Goal: Task Accomplishment & Management: Manage account settings

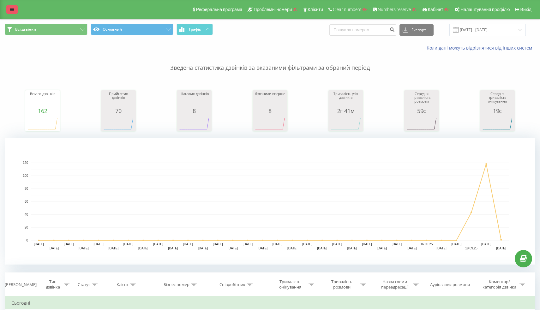
click at [13, 12] on link at bounding box center [11, 9] width 11 height 9
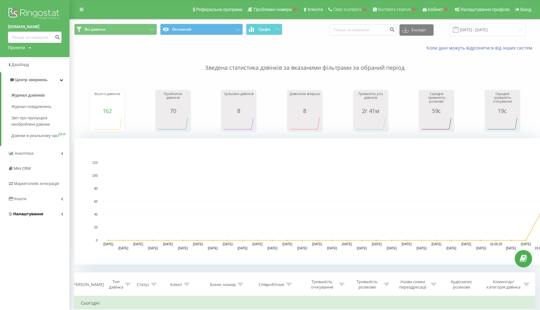
click at [29, 216] on span "Налаштування" at bounding box center [28, 214] width 30 height 5
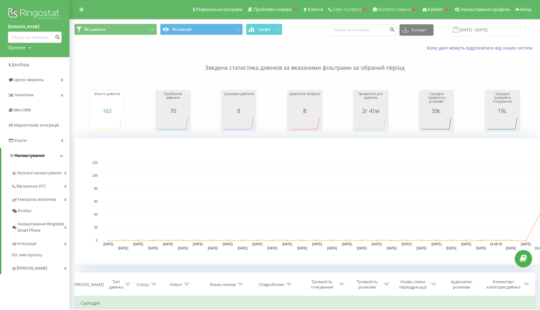
click at [41, 163] on link "Налаштування" at bounding box center [35, 155] width 68 height 15
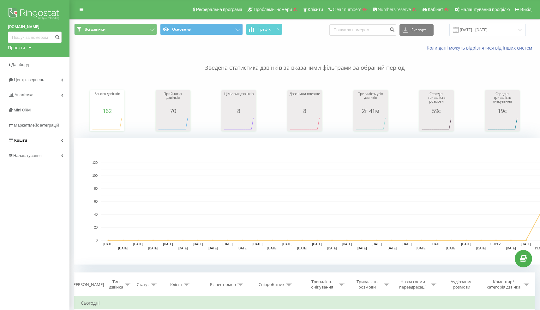
click at [41, 145] on link "Кошти" at bounding box center [35, 140] width 70 height 15
click at [41, 145] on link "Кошти" at bounding box center [35, 140] width 68 height 15
click at [47, 159] on link "Налаштування" at bounding box center [35, 155] width 70 height 15
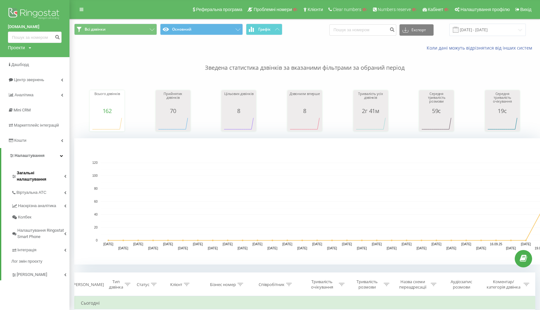
click at [44, 178] on link "Загальні налаштування" at bounding box center [40, 176] width 58 height 20
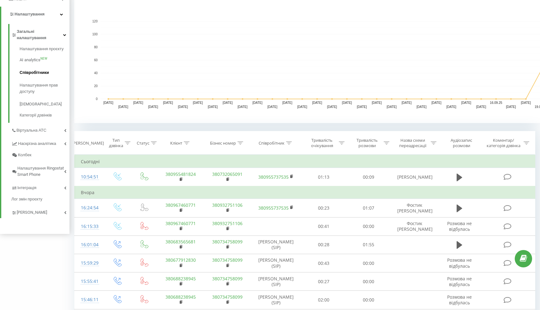
scroll to position [134, 0]
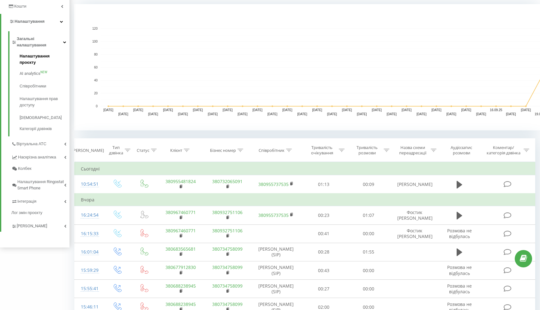
click at [39, 53] on span "Налаштування проєкту" at bounding box center [43, 59] width 47 height 13
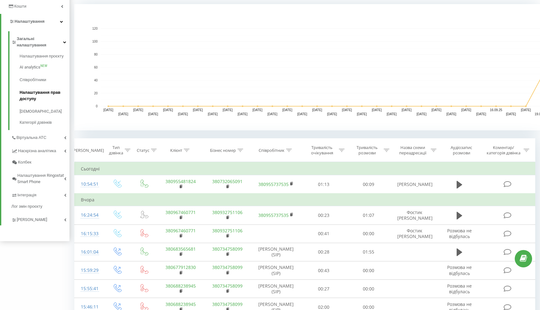
click at [32, 89] on span "Налаштування прав доступу" at bounding box center [43, 95] width 47 height 13
click at [25, 135] on span "Віртуальна АТС" at bounding box center [32, 138] width 32 height 6
